Goal: Task Accomplishment & Management: Manage account settings

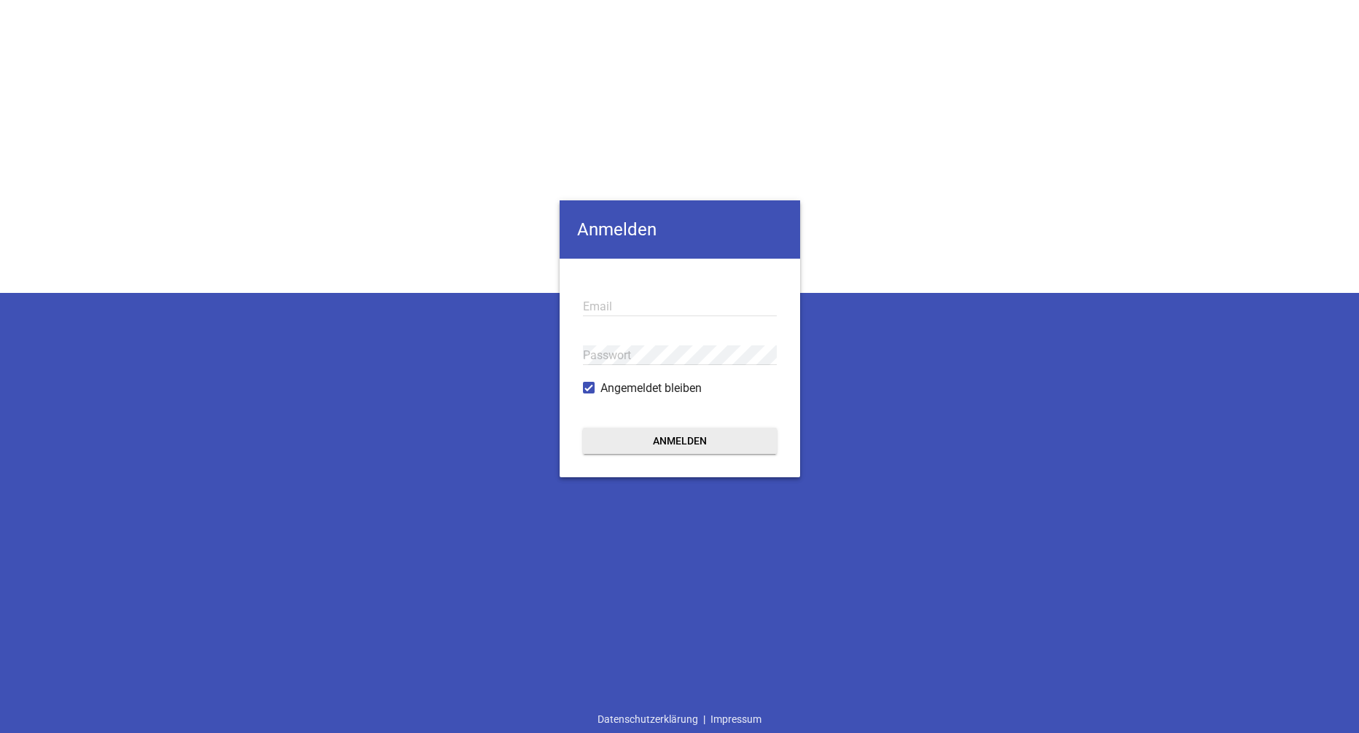
type input "[PERSON_NAME][EMAIL_ADDRESS][DOMAIN_NAME]"
click at [668, 438] on button "Anmelden" at bounding box center [680, 441] width 194 height 26
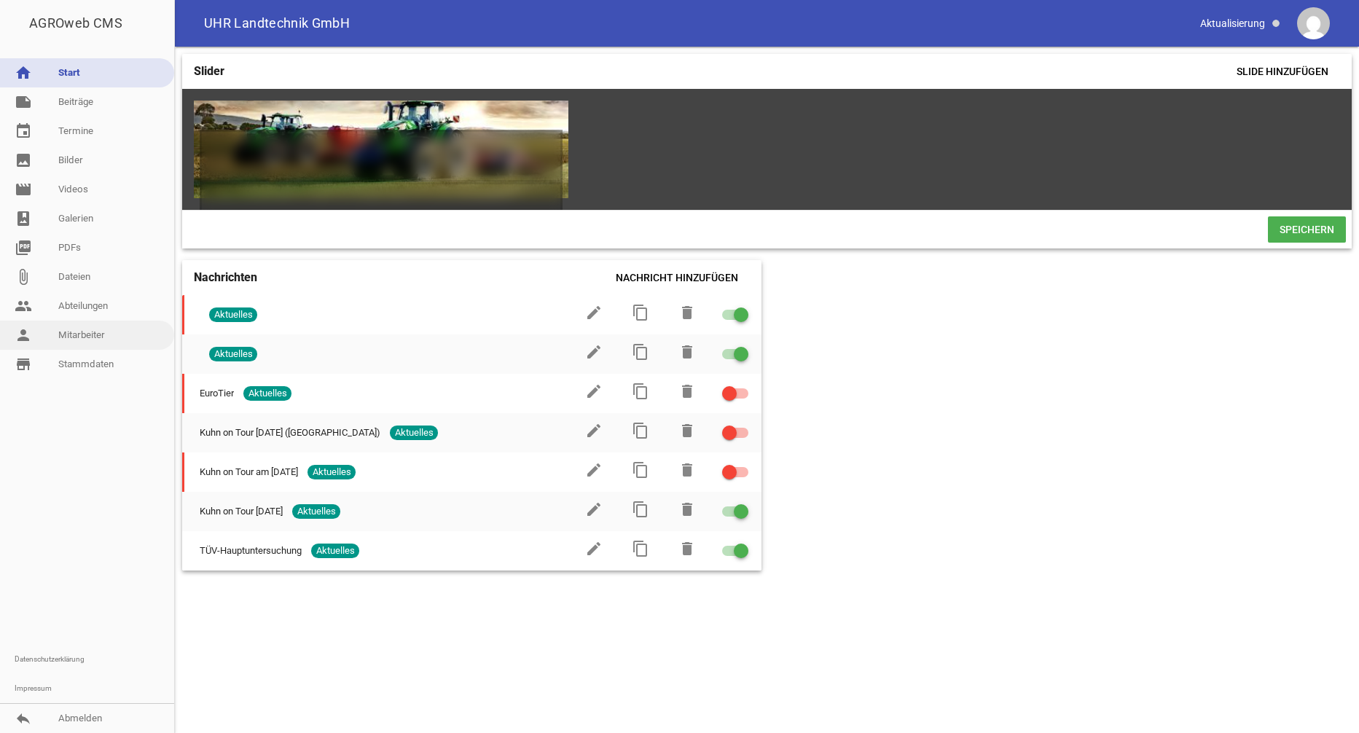
click at [66, 340] on link "person Mitarbeiter" at bounding box center [87, 335] width 174 height 29
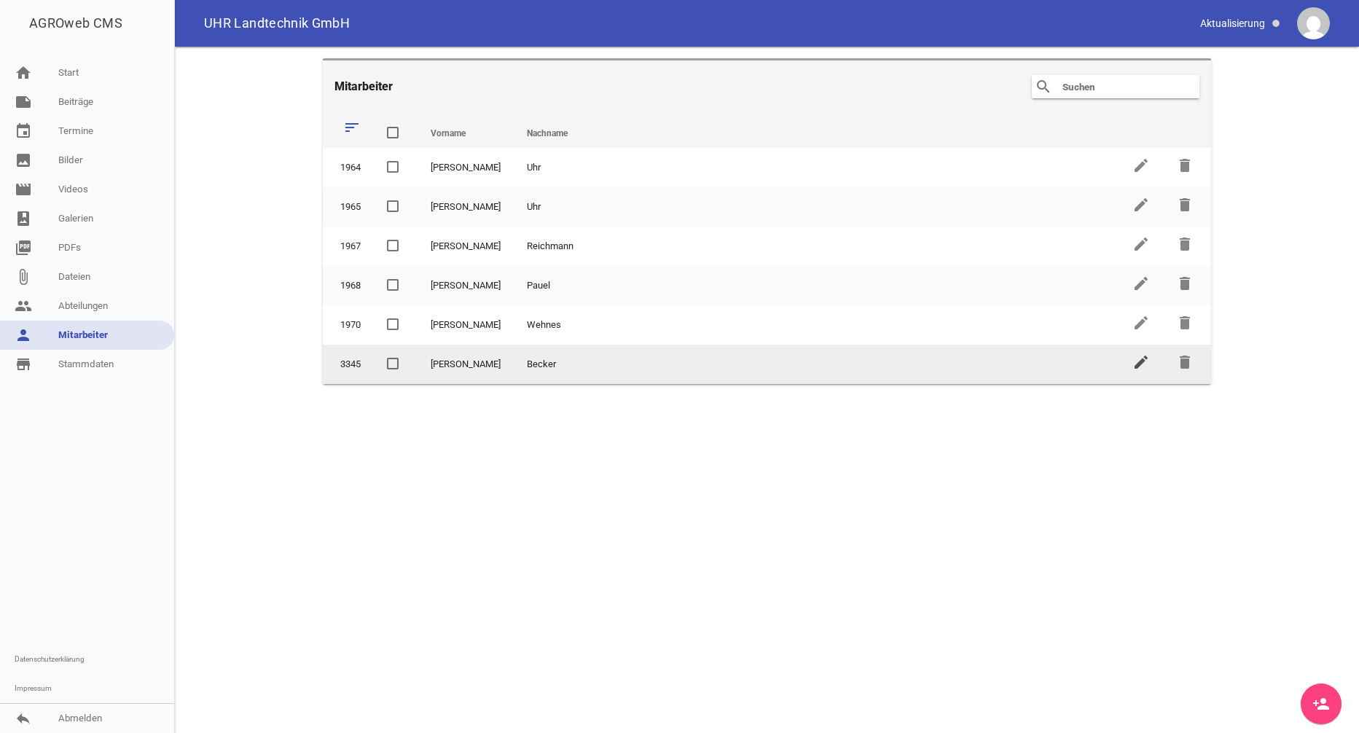
click at [1137, 370] on icon "edit" at bounding box center [1141, 361] width 17 height 17
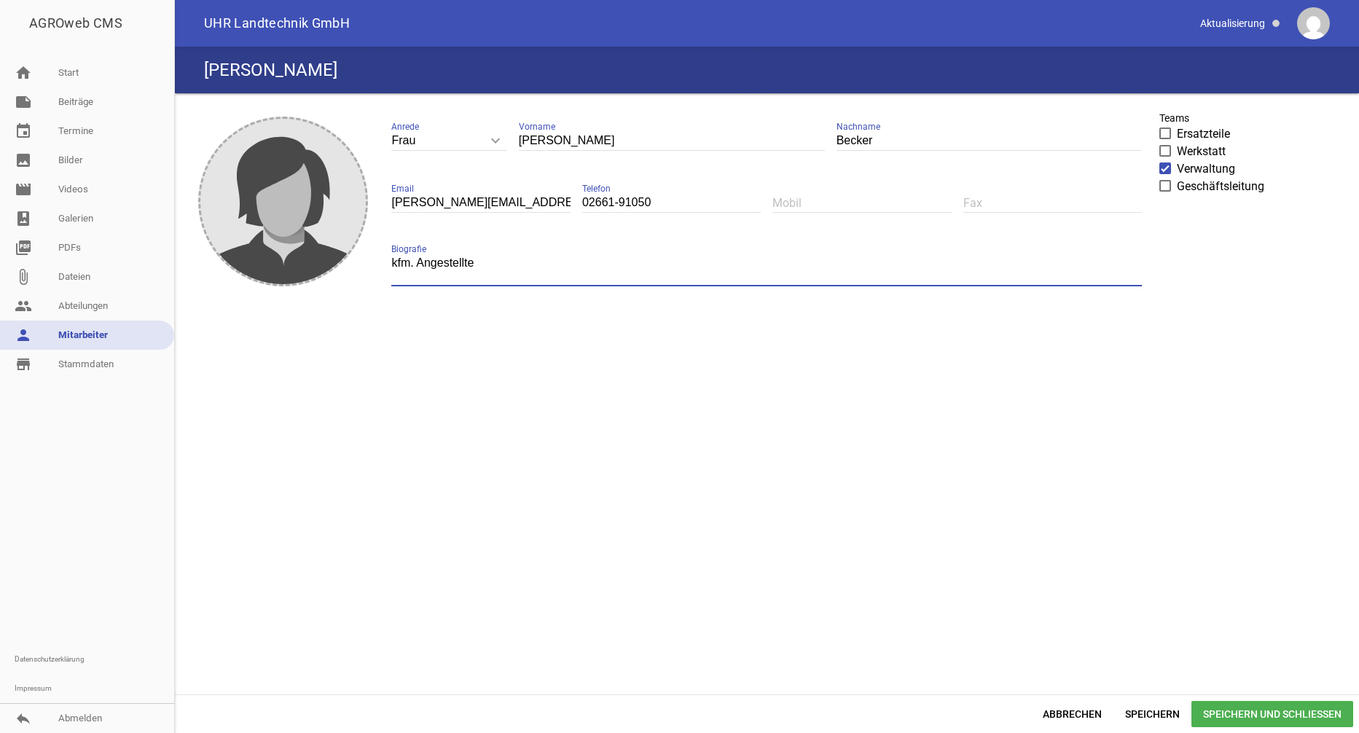
drag, startPoint x: 490, startPoint y: 271, endPoint x: 375, endPoint y: 268, distance: 115.2
click at [375, 268] on div "image Frau keyboard_arrow_down Anrede Herr Frau [PERSON_NAME] Vorname [PERSON_N…" at bounding box center [767, 394] width 1173 height 590
type textarea "Zentrale"
click at [1289, 712] on span "Speichern und Schließen" at bounding box center [1273, 714] width 162 height 26
